Goal: Transaction & Acquisition: Purchase product/service

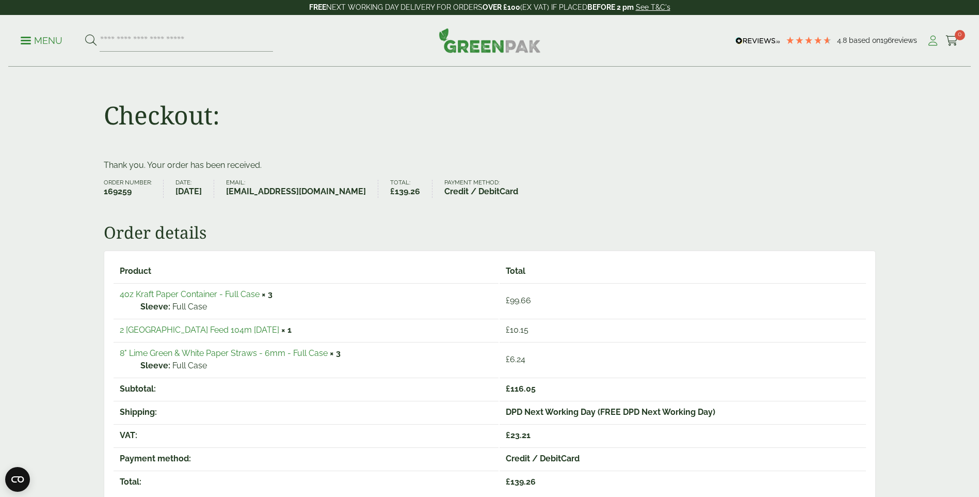
click at [931, 41] on icon at bounding box center [933, 41] width 13 height 10
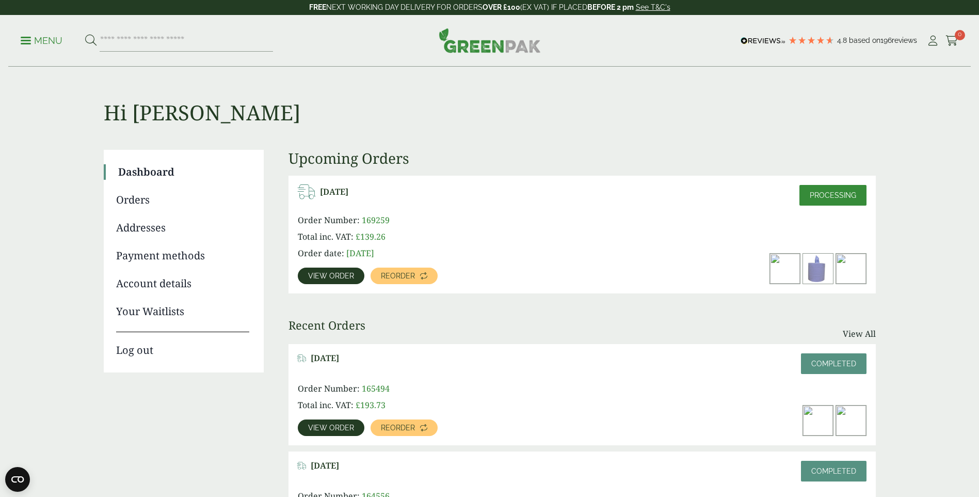
click at [329, 278] on span "View order" at bounding box center [331, 275] width 46 height 7
